Goal: Task Accomplishment & Management: Complete application form

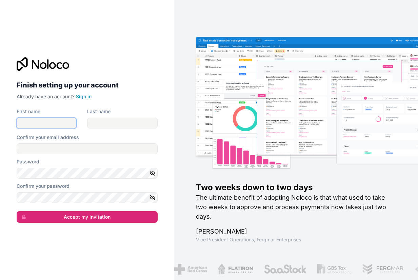
click at [40, 126] on input "First name" at bounding box center [47, 123] width 60 height 11
type input "[PERSON_NAME]"
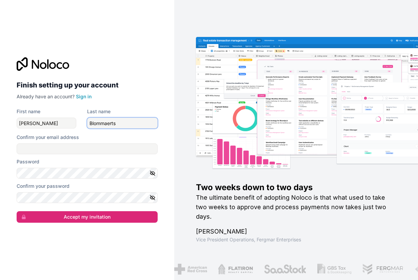
type input "Blommaerts"
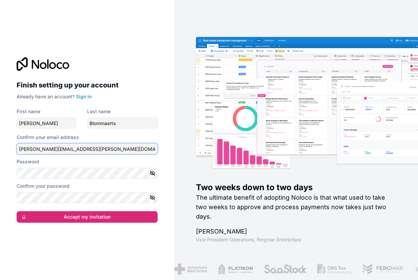
type input "[PERSON_NAME][EMAIL_ADDRESS][PERSON_NAME][DOMAIN_NAME]"
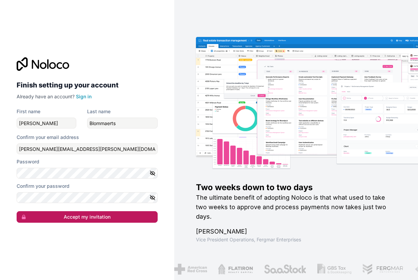
click at [79, 219] on button "Accept my invitation" at bounding box center [87, 217] width 141 height 12
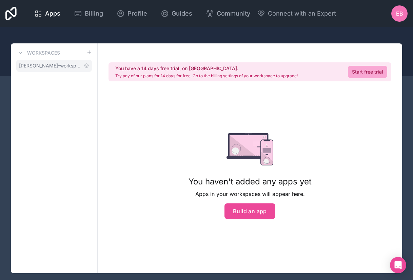
click at [52, 67] on span "[PERSON_NAME]-workspace" at bounding box center [50, 65] width 62 height 7
click at [38, 13] on icon at bounding box center [38, 13] width 8 height 8
click at [6, 14] on icon at bounding box center [10, 14] width 11 height 14
click at [397, 16] on span "eB" at bounding box center [399, 13] width 7 height 8
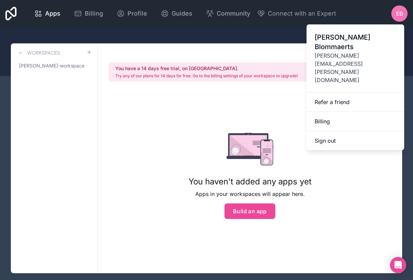
click at [345, 52] on span "[PERSON_NAME][EMAIL_ADDRESS][PERSON_NAME][DOMAIN_NAME]" at bounding box center [355, 68] width 81 height 33
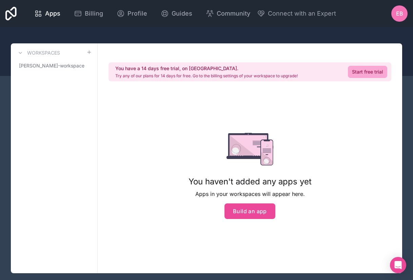
click at [12, 15] on icon at bounding box center [10, 14] width 11 height 14
